Goal: Information Seeking & Learning: Learn about a topic

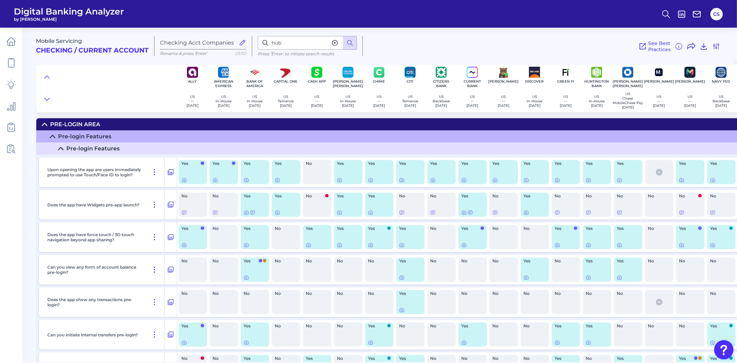
scroll to position [7078, 379]
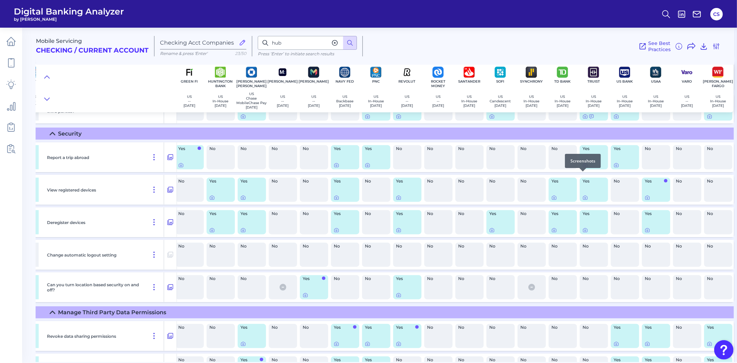
click at [582, 168] on icon at bounding box center [585, 165] width 6 height 6
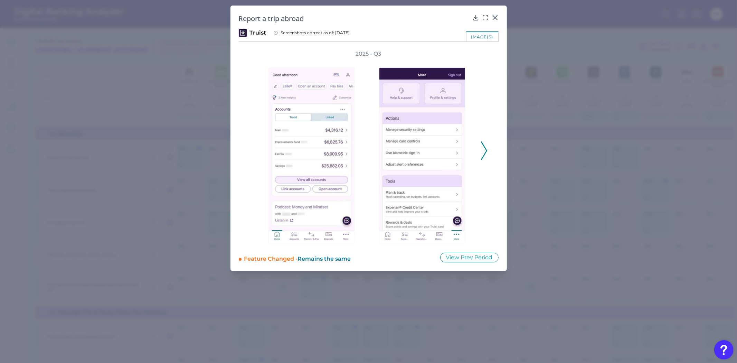
click at [480, 151] on button at bounding box center [483, 150] width 7 height 19
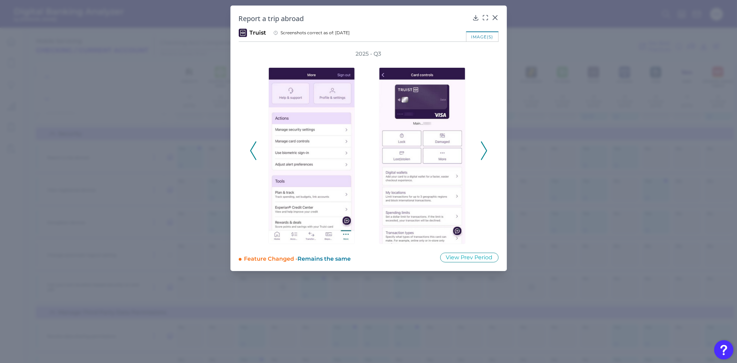
click at [480, 151] on button at bounding box center [483, 150] width 7 height 19
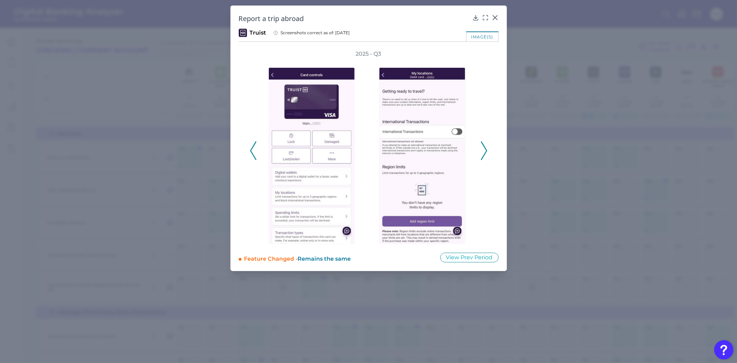
click at [480, 151] on button at bounding box center [483, 150] width 7 height 19
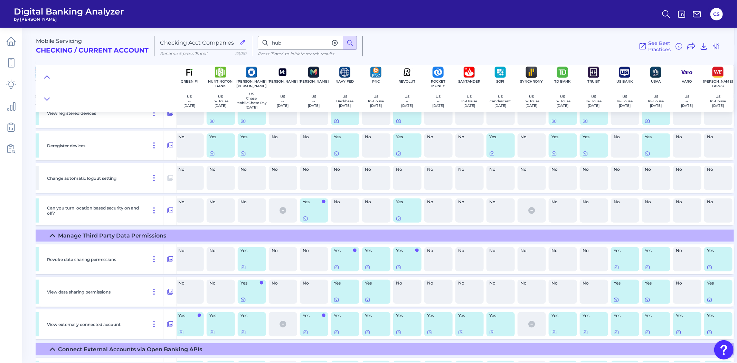
scroll to position [7193, 379]
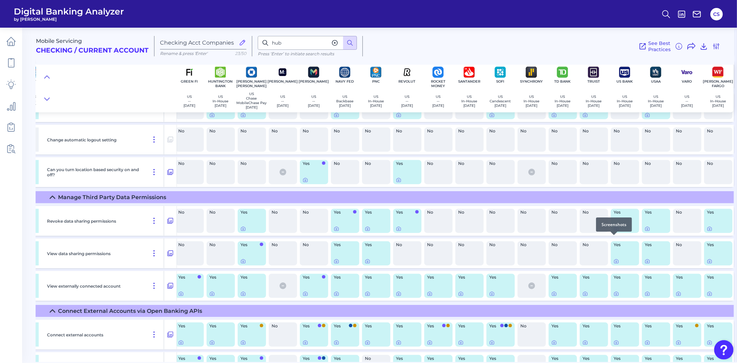
click at [615, 238] on div at bounding box center [613, 234] width 7 height 7
click at [615, 230] on icon at bounding box center [615, 228] width 1 height 1
click at [582, 301] on div at bounding box center [582, 299] width 7 height 7
click at [582, 296] on icon at bounding box center [585, 294] width 6 height 6
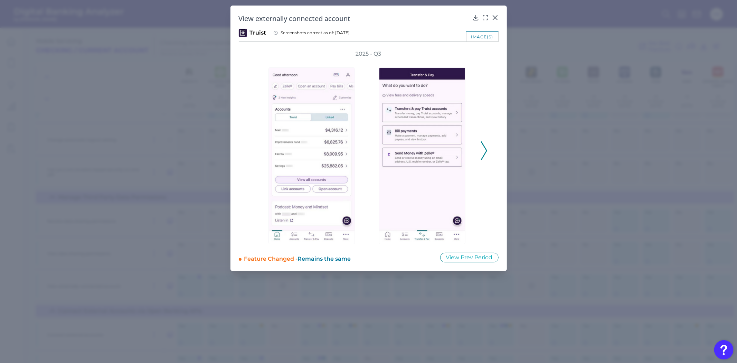
click at [488, 146] on div "2025 - Q3" at bounding box center [369, 147] width 260 height 194
click at [483, 150] on icon at bounding box center [484, 150] width 6 height 19
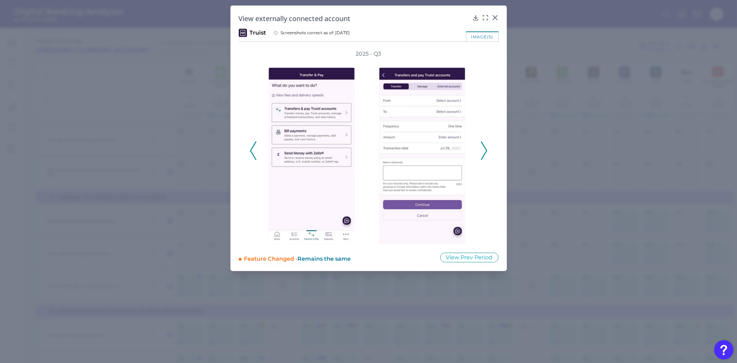
click at [483, 150] on icon at bounding box center [484, 150] width 6 height 19
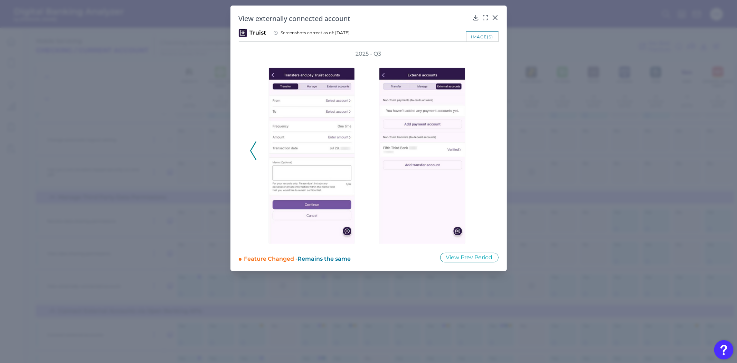
click at [483, 150] on div "2025 - Q3" at bounding box center [369, 147] width 238 height 194
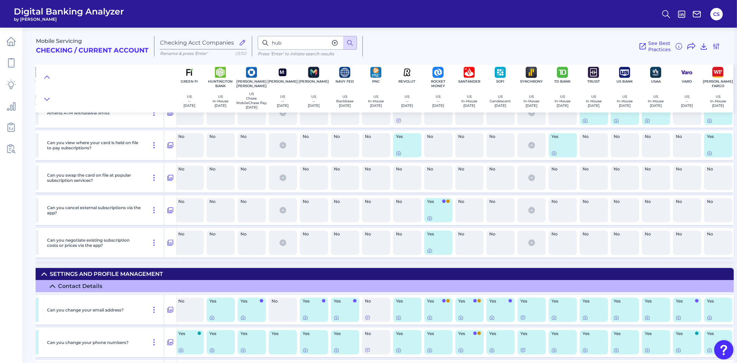
scroll to position [6311, 379]
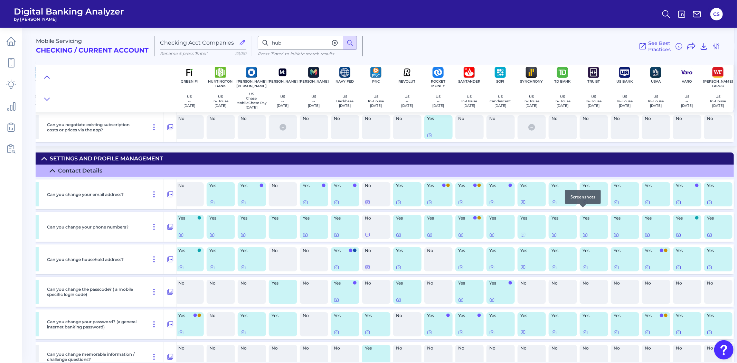
click at [582, 205] on icon at bounding box center [585, 202] width 6 height 6
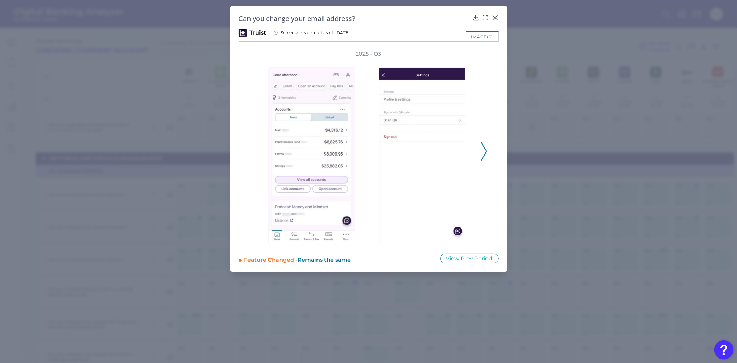
click at [482, 152] on icon at bounding box center [484, 151] width 6 height 19
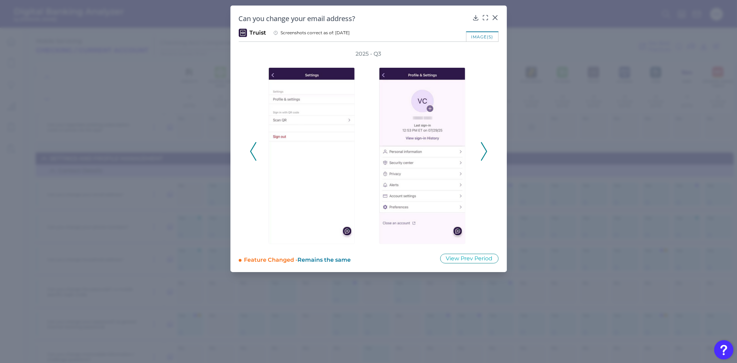
click at [482, 152] on icon at bounding box center [484, 151] width 6 height 19
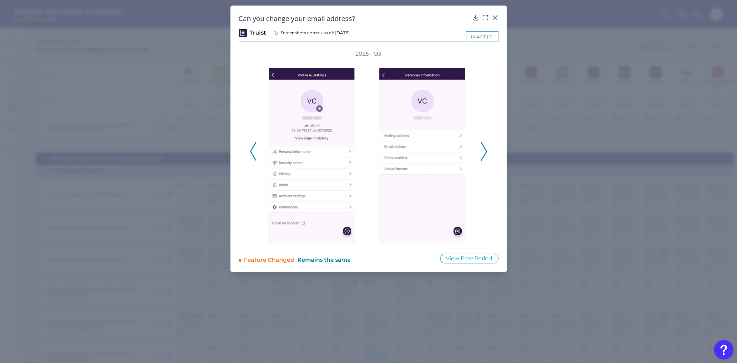
click at [482, 152] on icon at bounding box center [484, 151] width 6 height 19
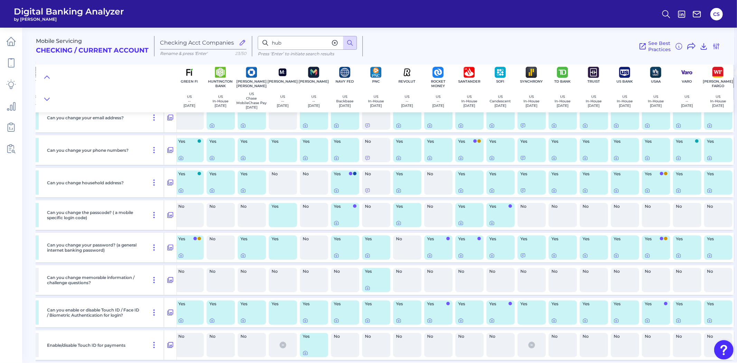
scroll to position [6426, 379]
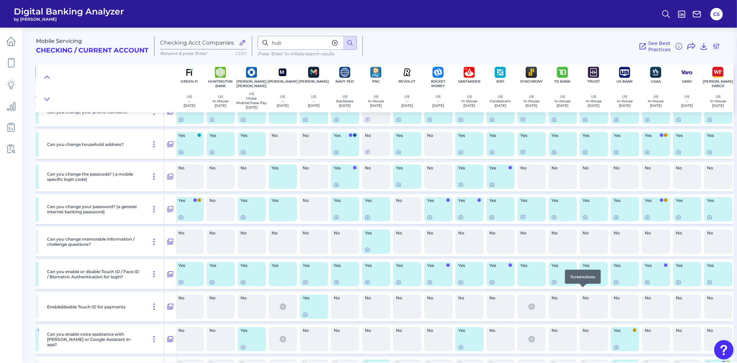
click at [583, 290] on div at bounding box center [582, 287] width 7 height 7
click at [584, 283] on icon at bounding box center [584, 281] width 1 height 1
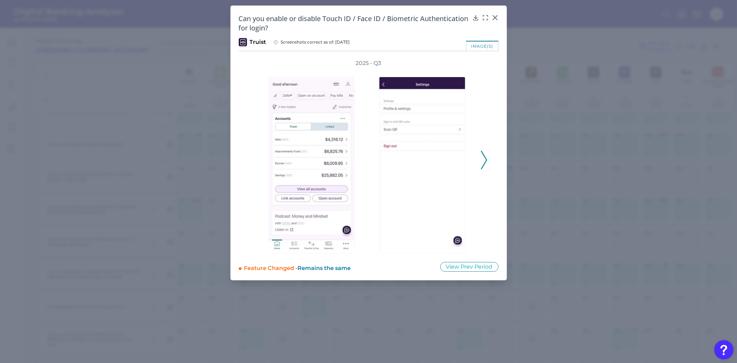
click at [481, 170] on div "2025 - Q3" at bounding box center [369, 156] width 238 height 194
click at [485, 170] on div "2025 - Q3" at bounding box center [369, 156] width 238 height 194
drag, startPoint x: 481, startPoint y: 161, endPoint x: 485, endPoint y: 163, distance: 3.7
click at [482, 161] on icon at bounding box center [484, 160] width 6 height 19
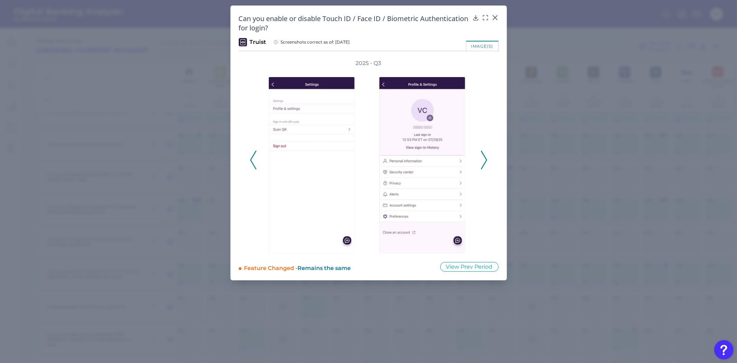
click at [485, 163] on icon at bounding box center [484, 160] width 6 height 19
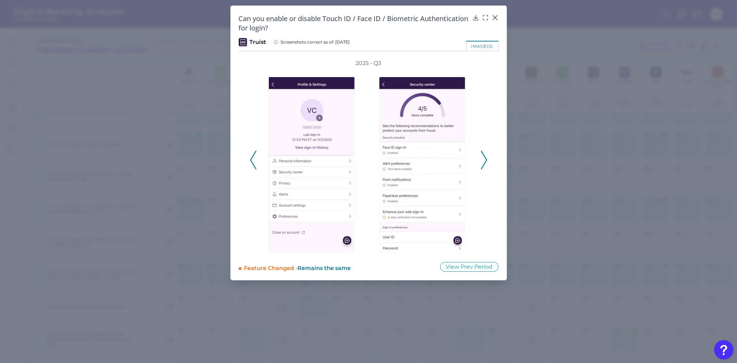
click at [485, 163] on icon at bounding box center [484, 160] width 6 height 19
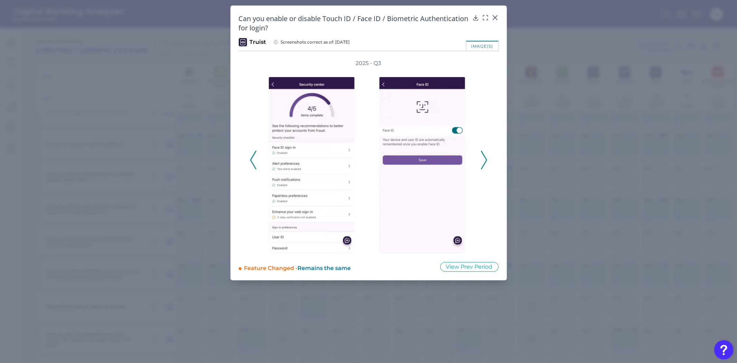
click at [250, 158] on icon at bounding box center [253, 160] width 6 height 19
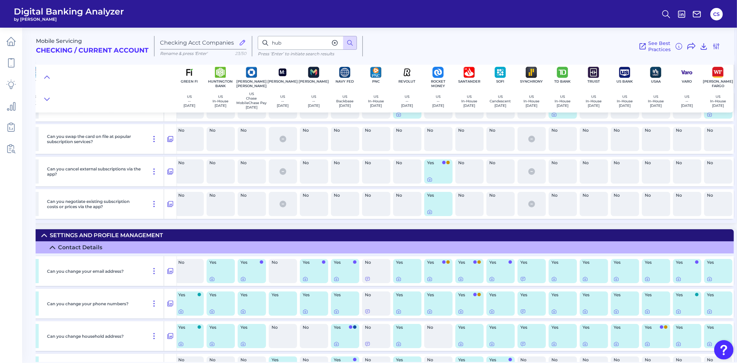
scroll to position [6311, 379]
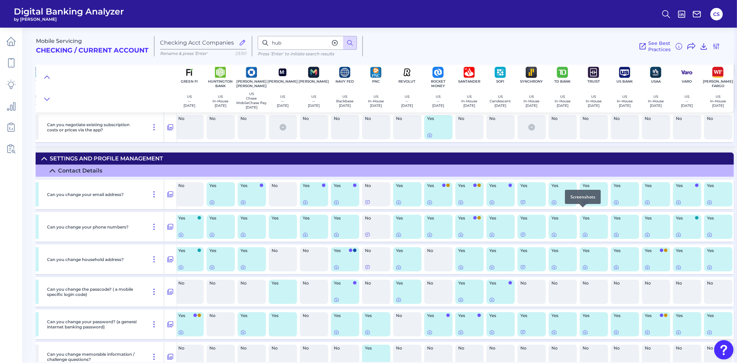
click at [584, 203] on icon at bounding box center [584, 202] width 1 height 1
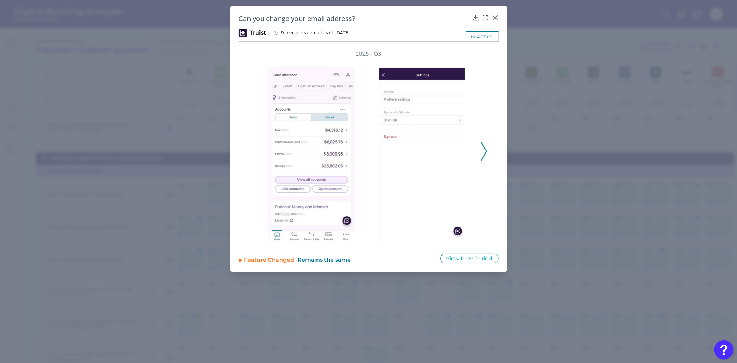
click at [483, 154] on icon at bounding box center [484, 151] width 6 height 19
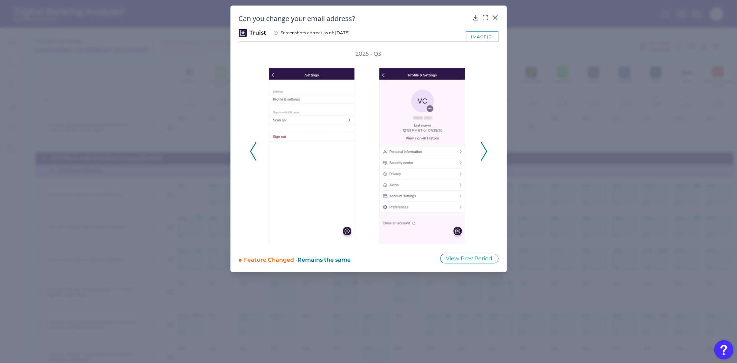
click at [483, 154] on icon at bounding box center [484, 151] width 6 height 19
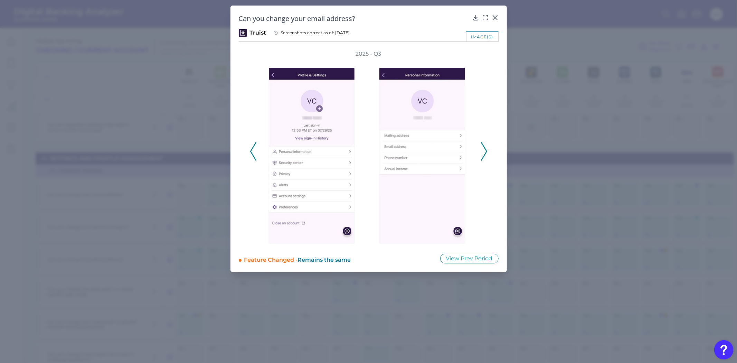
click at [483, 154] on icon at bounding box center [484, 151] width 6 height 19
